Goal: Task Accomplishment & Management: Use online tool/utility

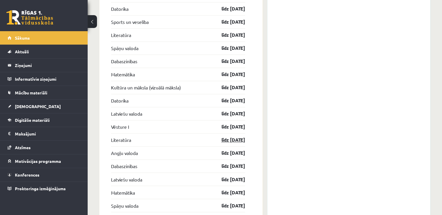
scroll to position [970, 0]
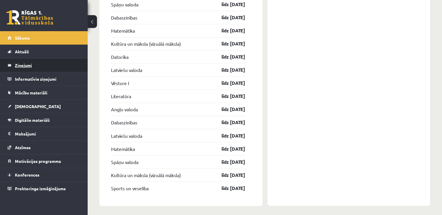
click at [30, 66] on legend "Ziņojumi 0" at bounding box center [47, 65] width 65 height 13
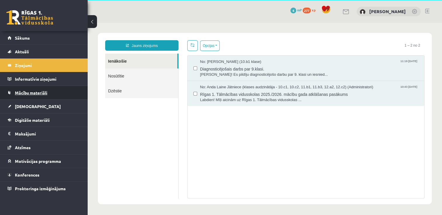
click at [34, 93] on span "Mācību materiāli" at bounding box center [31, 92] width 32 height 5
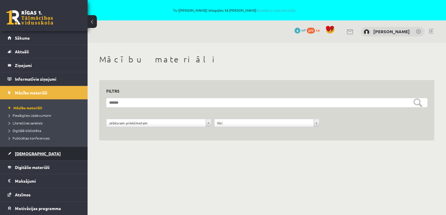
click at [23, 154] on span "[DEMOGRAPHIC_DATA]" at bounding box center [38, 153] width 46 height 5
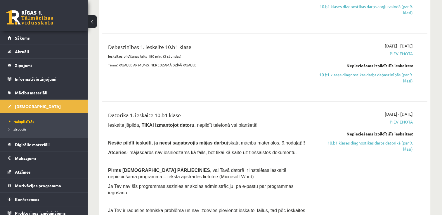
scroll to position [263, 0]
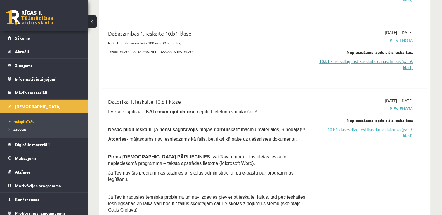
click at [390, 61] on link "10.b1 klases diagnostikas darbs dabaszinībās (par 9. klasi)" at bounding box center [365, 64] width 96 height 12
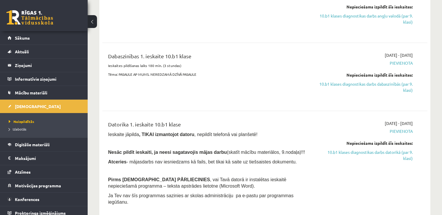
scroll to position [196, 0]
